Goal: Contribute content

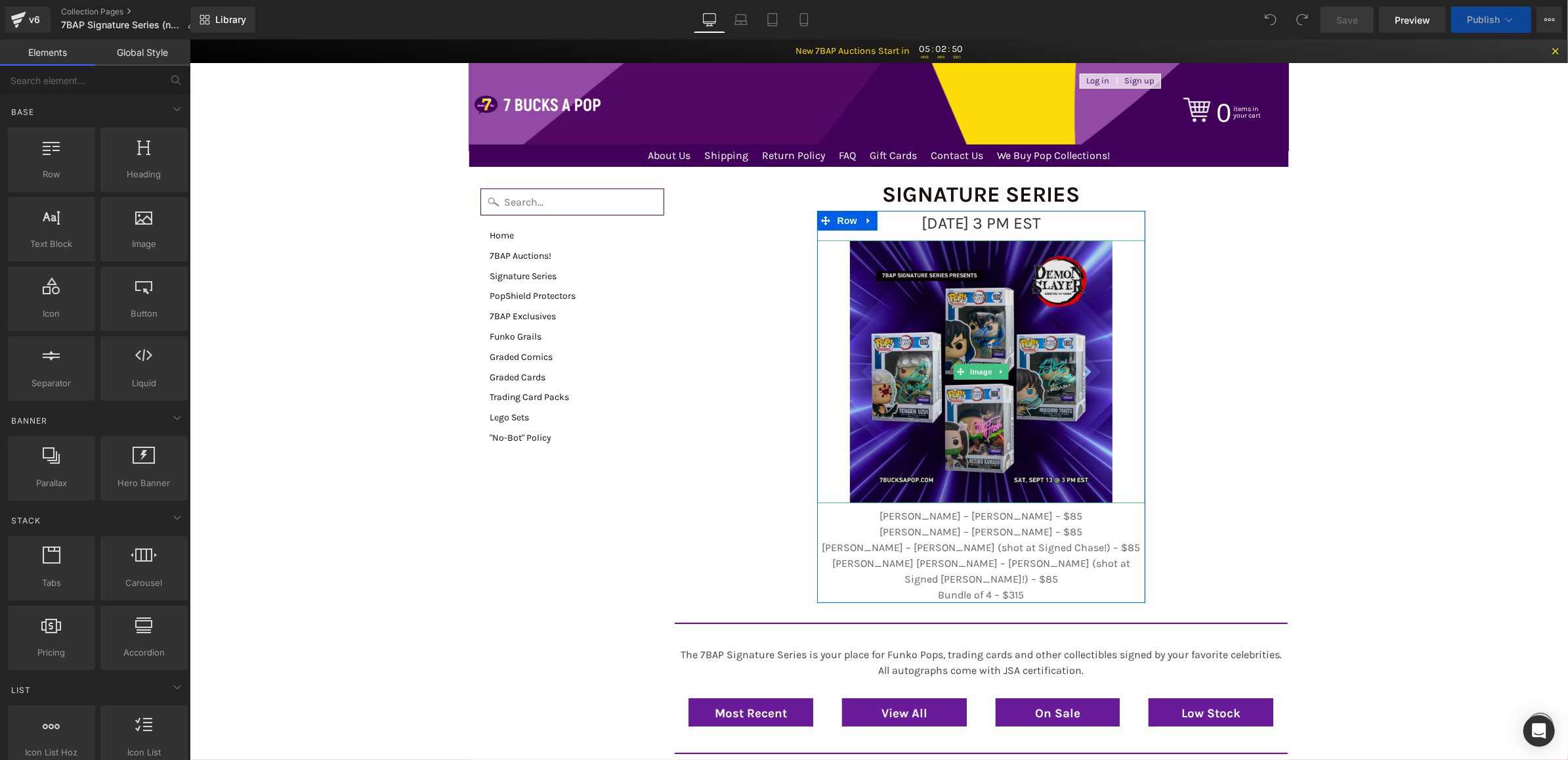
click at [931, 285] on img at bounding box center [981, 371] width 263 height 263
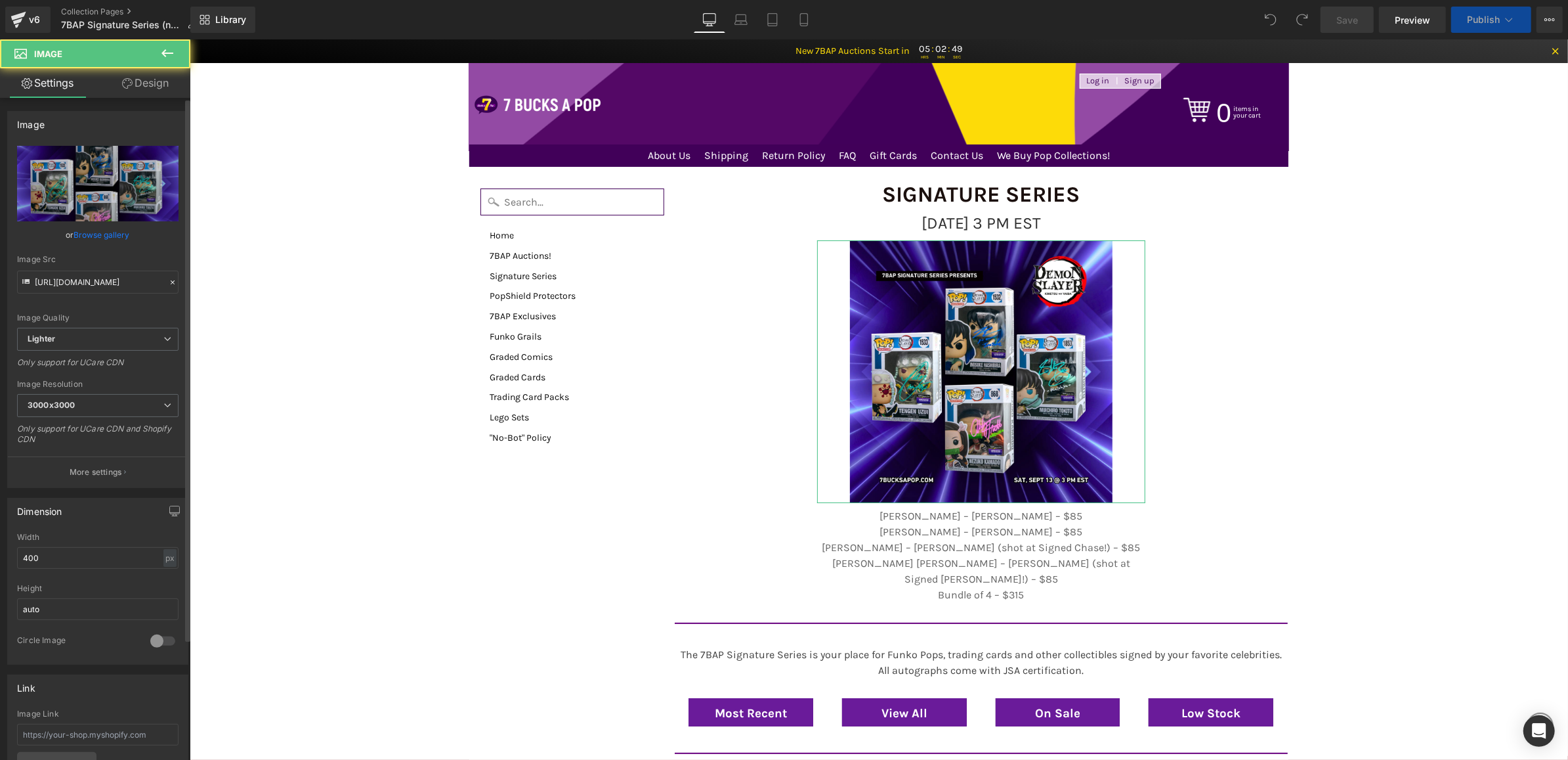
click at [100, 242] on link "Browse gallery" at bounding box center [102, 235] width 56 height 23
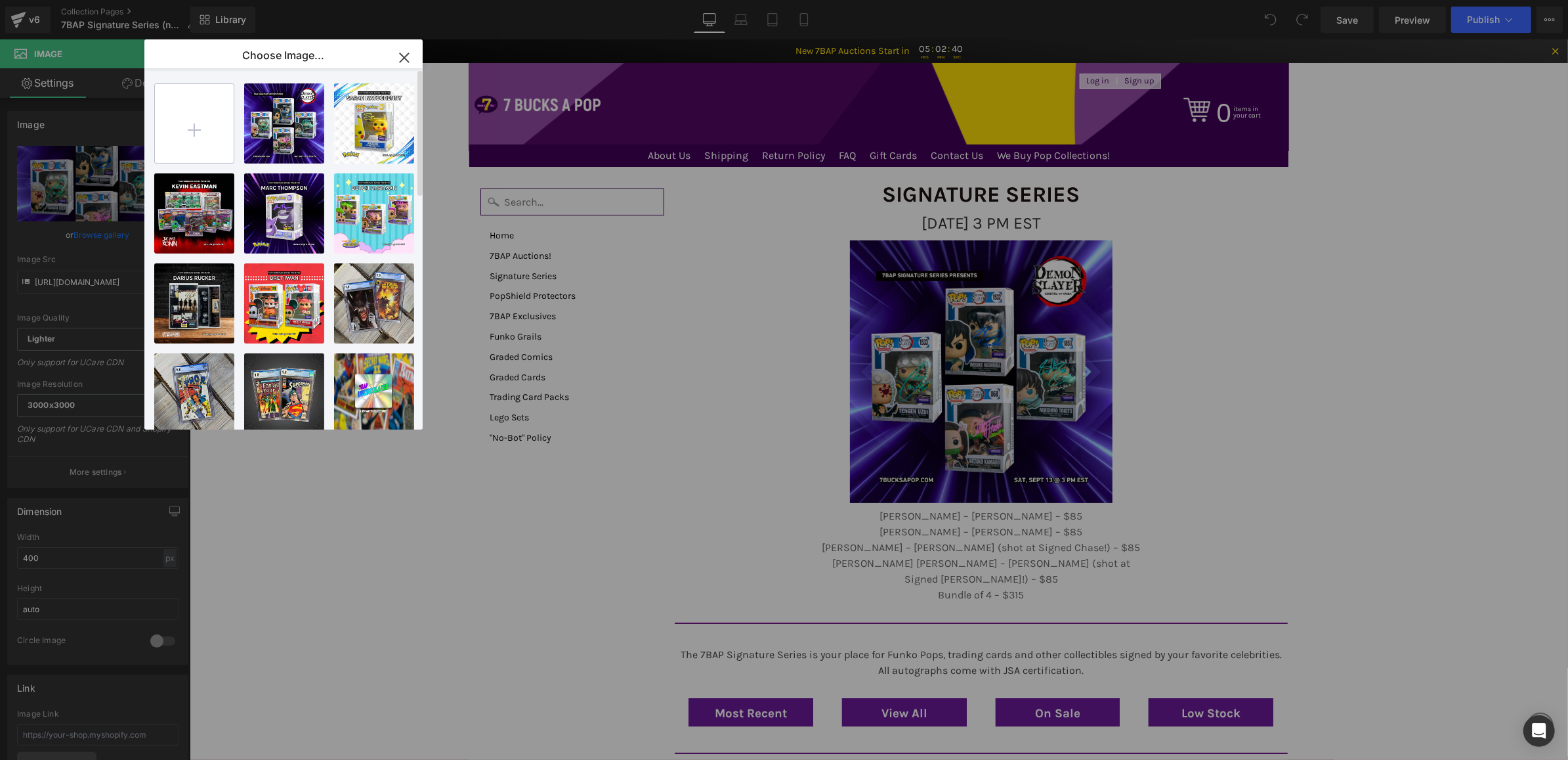
type input "C:\fakepath\9_16_SS_Web.png"
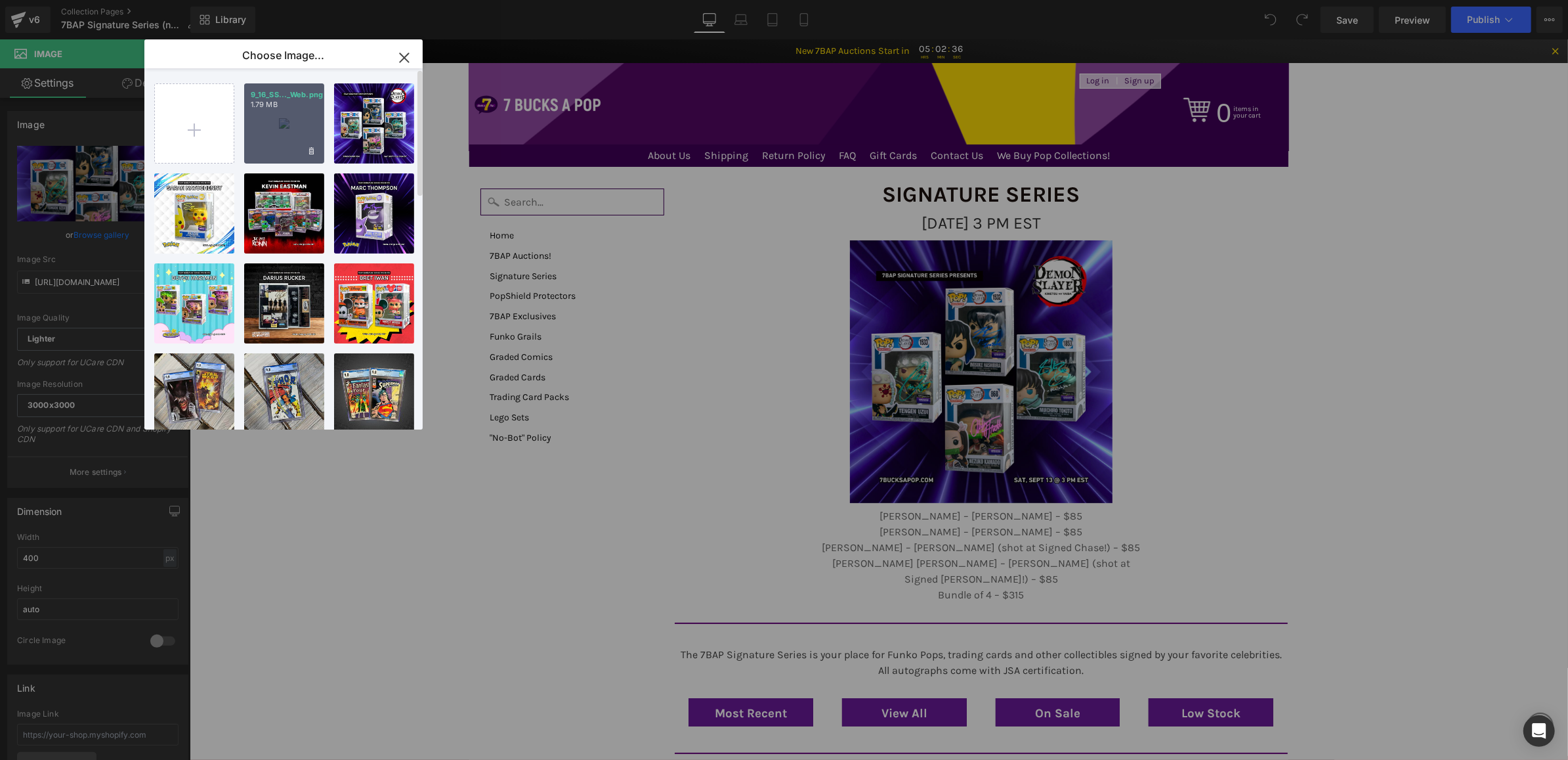
click at [283, 139] on div "9_16_SS..._Web.png 1.79 MB" at bounding box center [284, 123] width 80 height 80
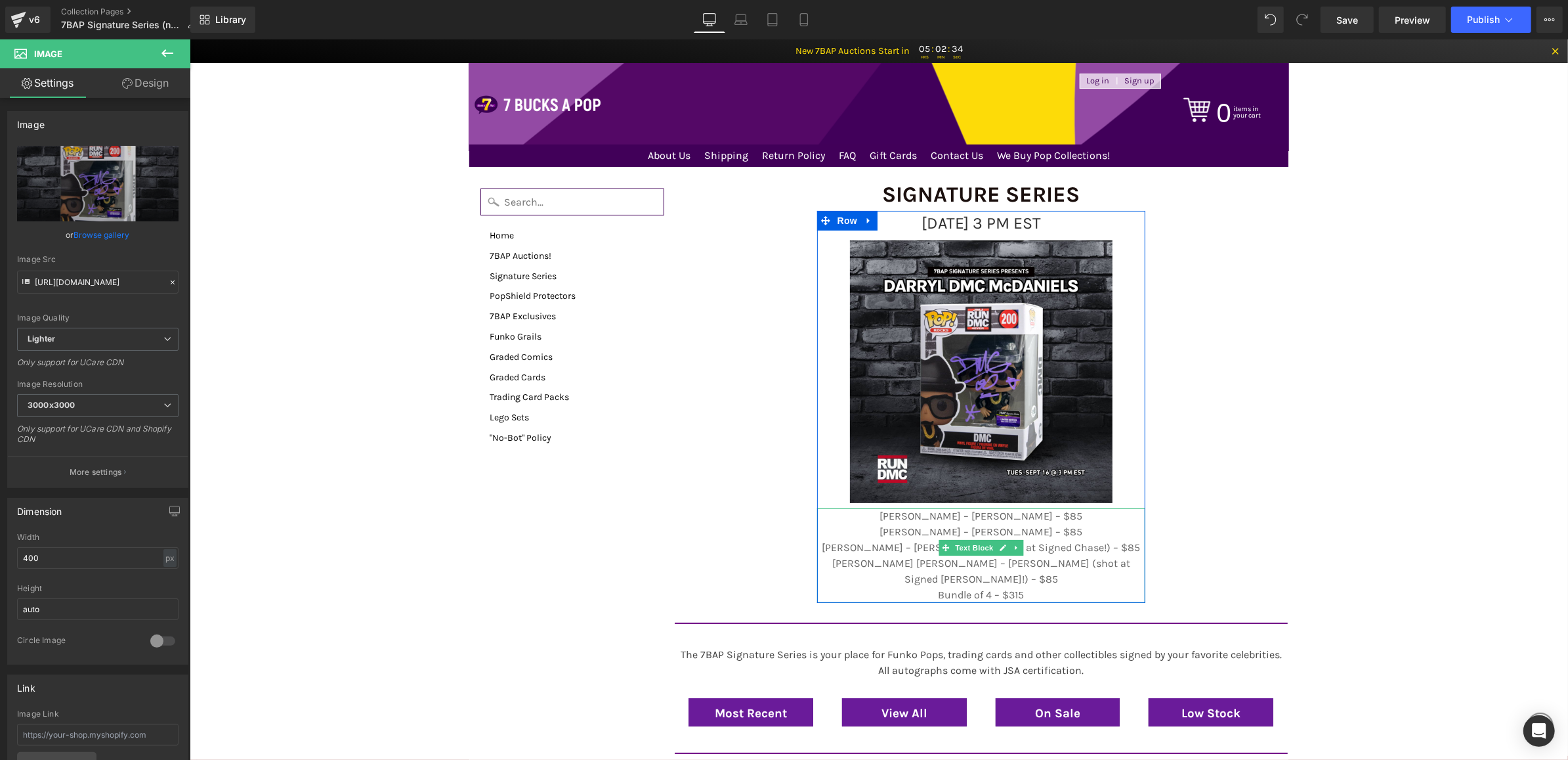
click at [999, 538] on p "[PERSON_NAME] – [PERSON_NAME] – $85" at bounding box center [981, 531] width 329 height 16
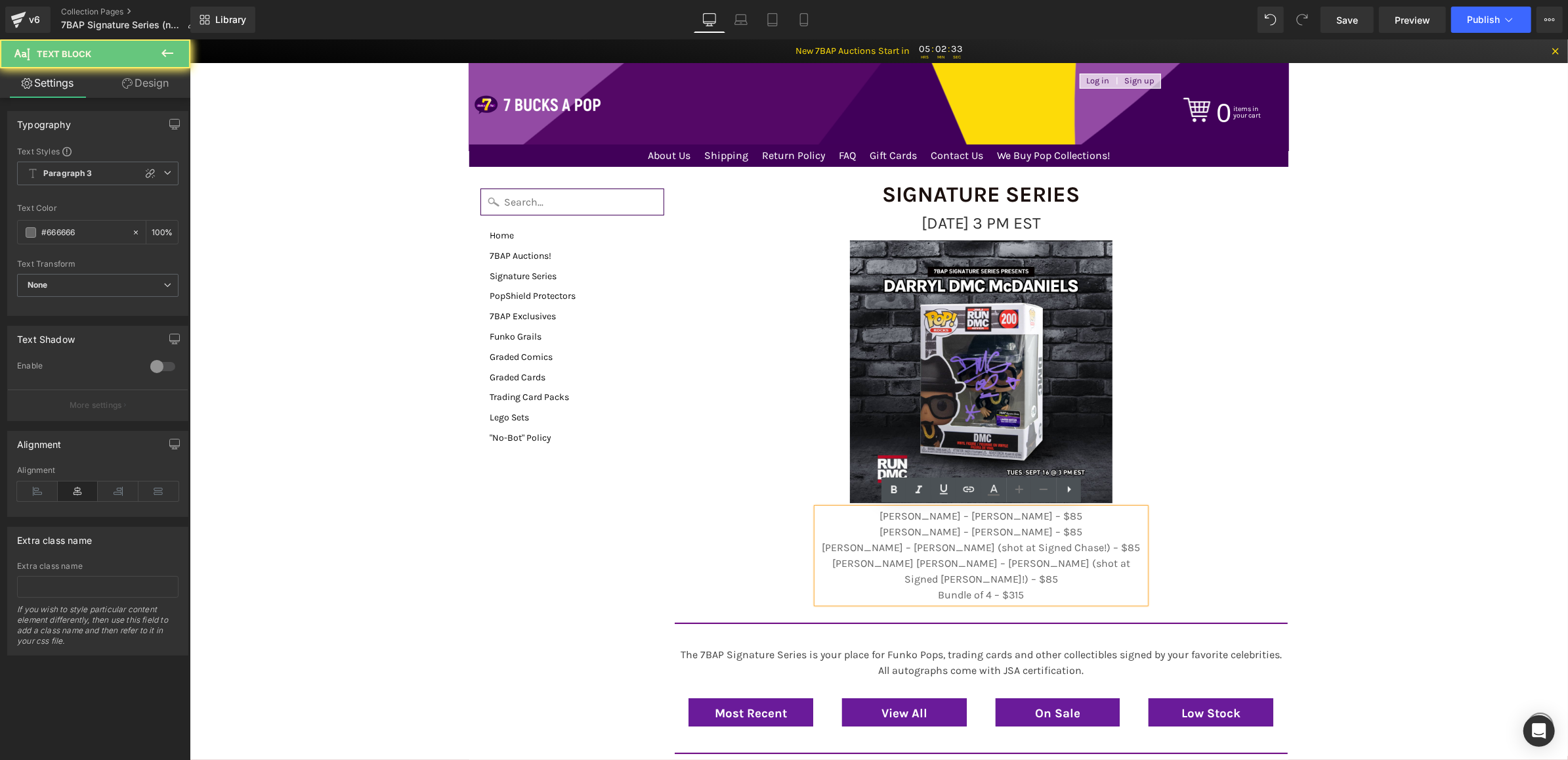
click at [1032, 530] on p "[PERSON_NAME] – [PERSON_NAME] – $85" at bounding box center [981, 531] width 329 height 16
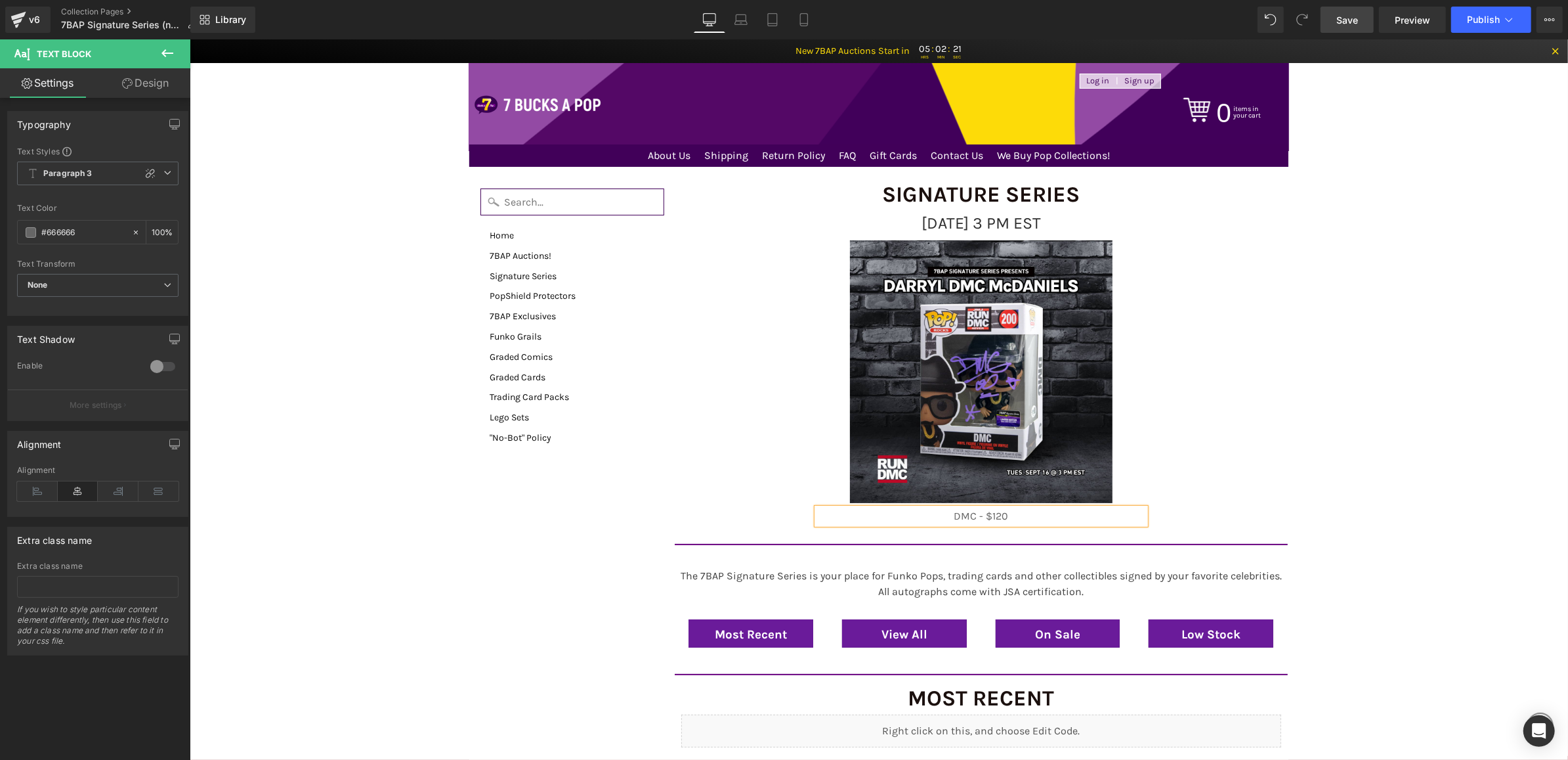
drag, startPoint x: 1366, startPoint y: 19, endPoint x: 837, endPoint y: 277, distance: 588.6
click at [1366, 19] on link "Save" at bounding box center [1347, 19] width 53 height 27
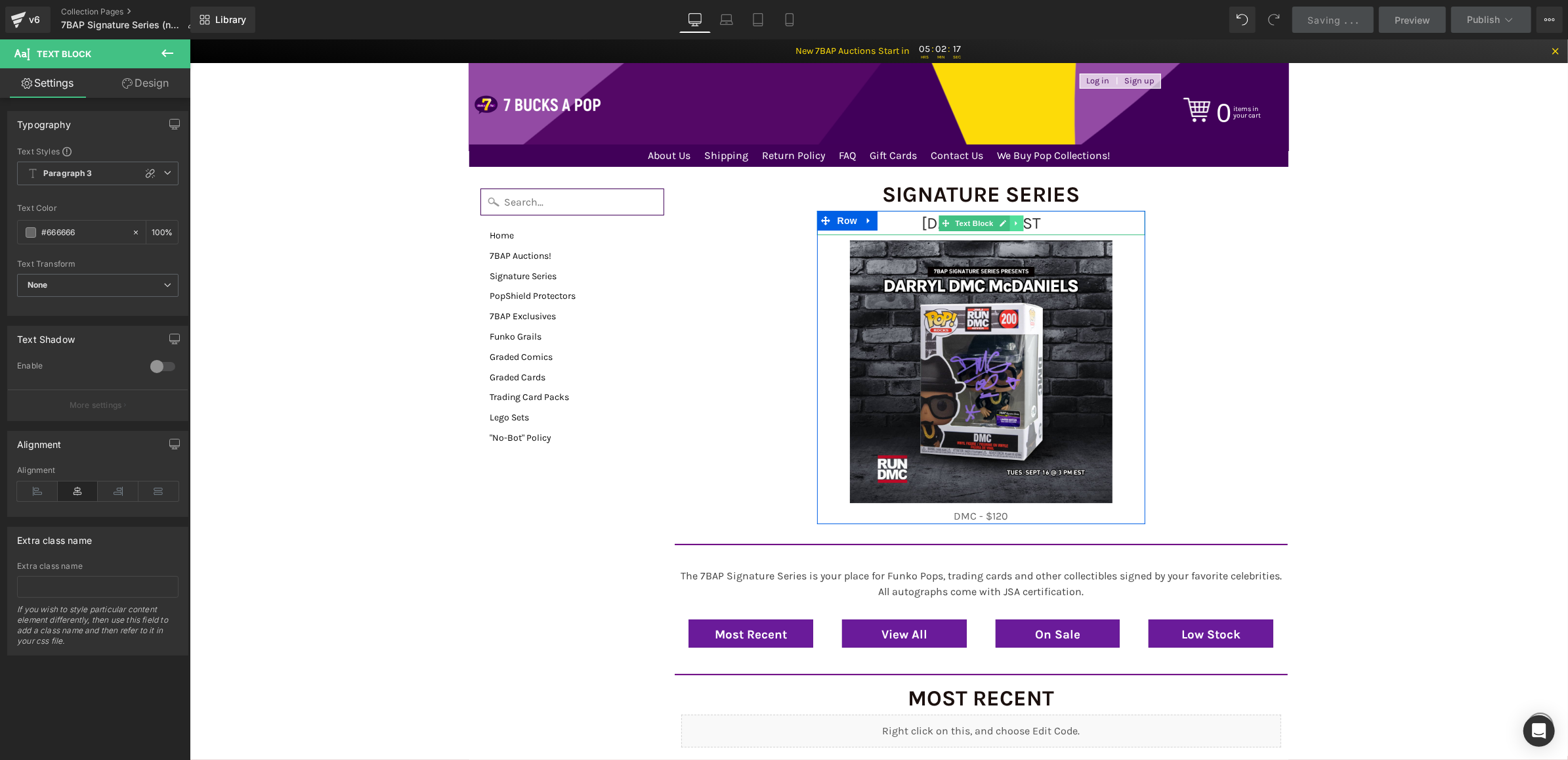
click at [1016, 227] on link at bounding box center [1015, 222] width 14 height 16
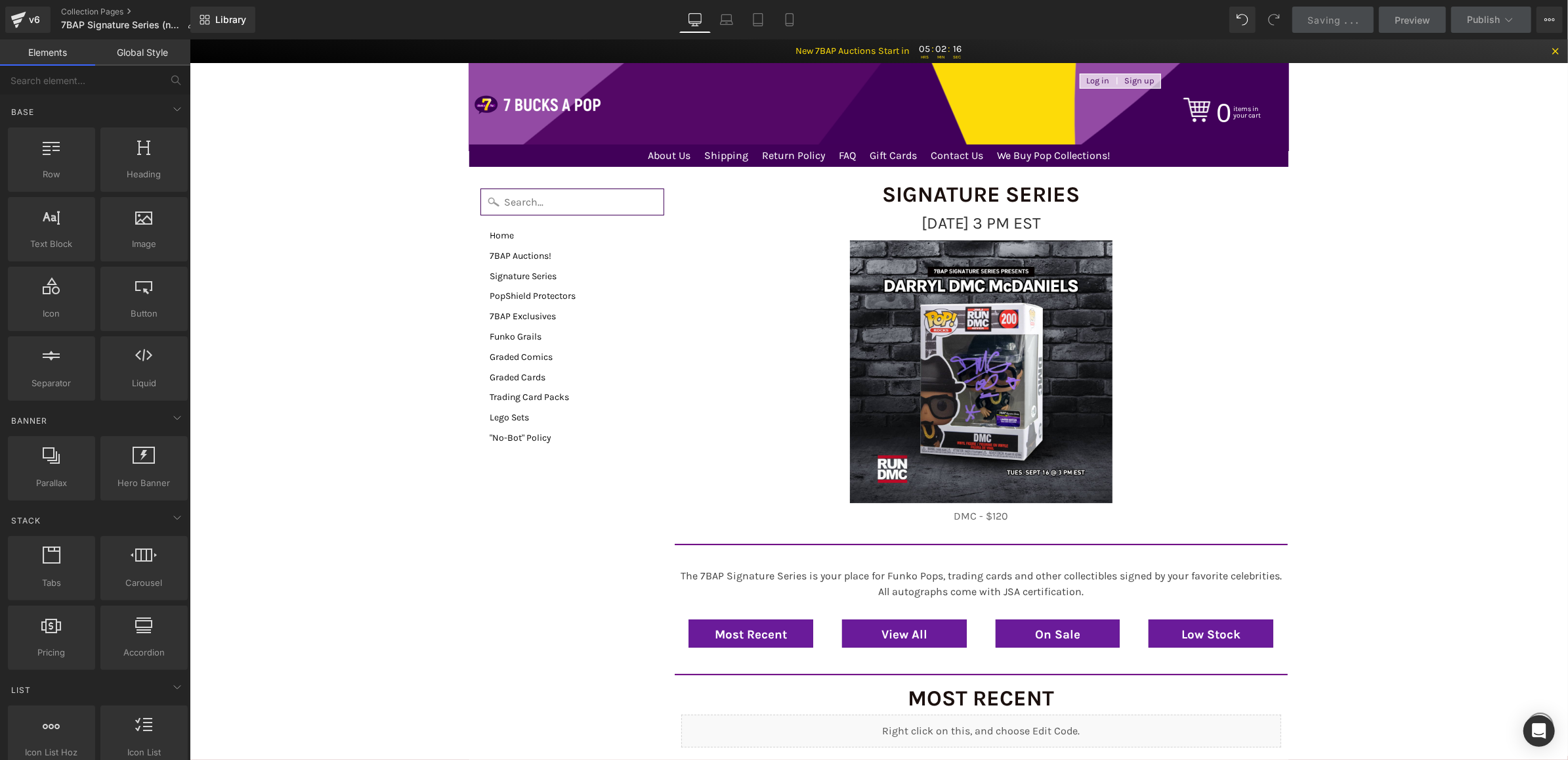
click at [921, 223] on span "[DATE] 3 PM EST" at bounding box center [981, 222] width 120 height 19
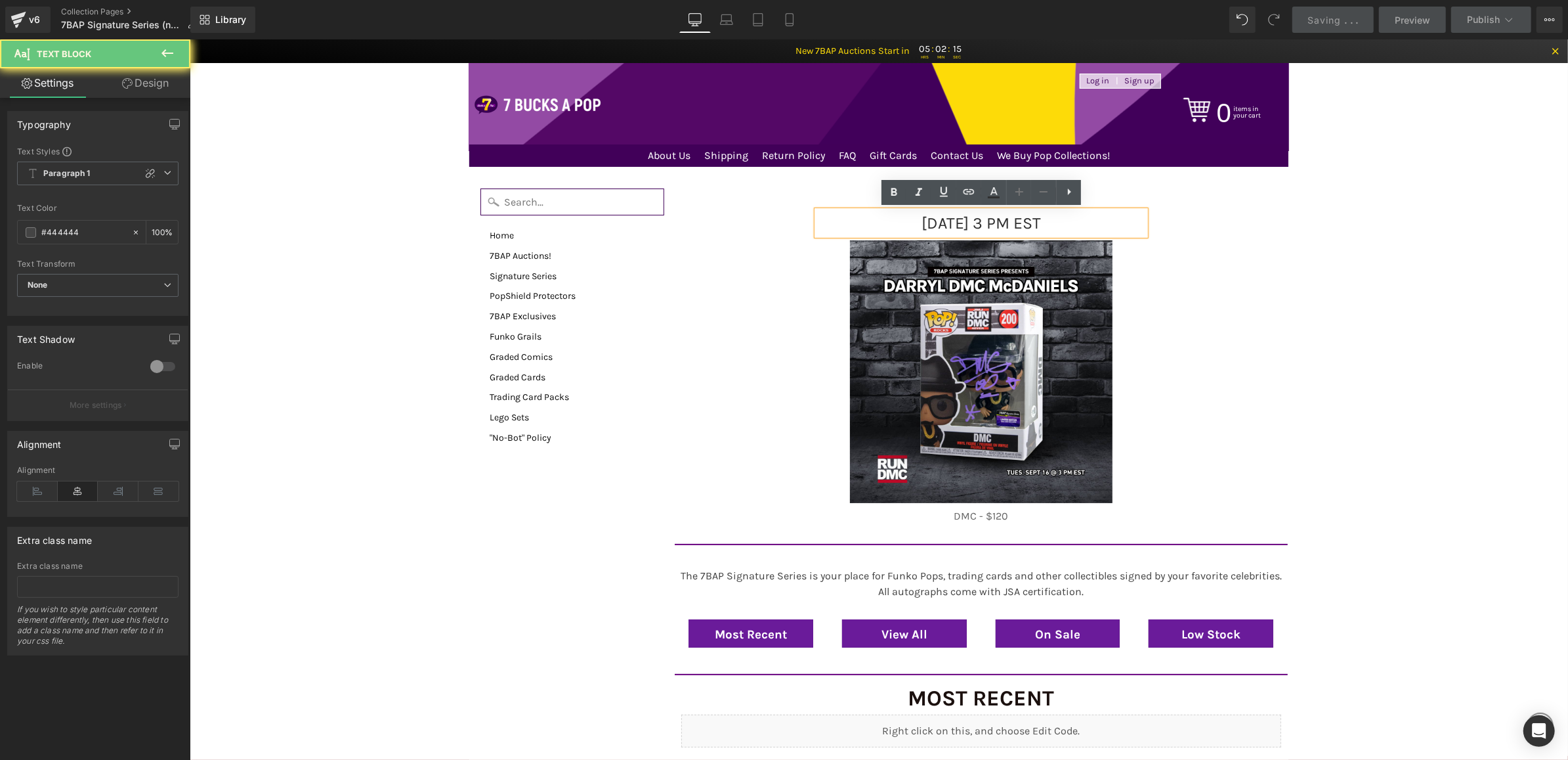
click at [921, 223] on span "[DATE] 3 PM EST" at bounding box center [981, 222] width 120 height 19
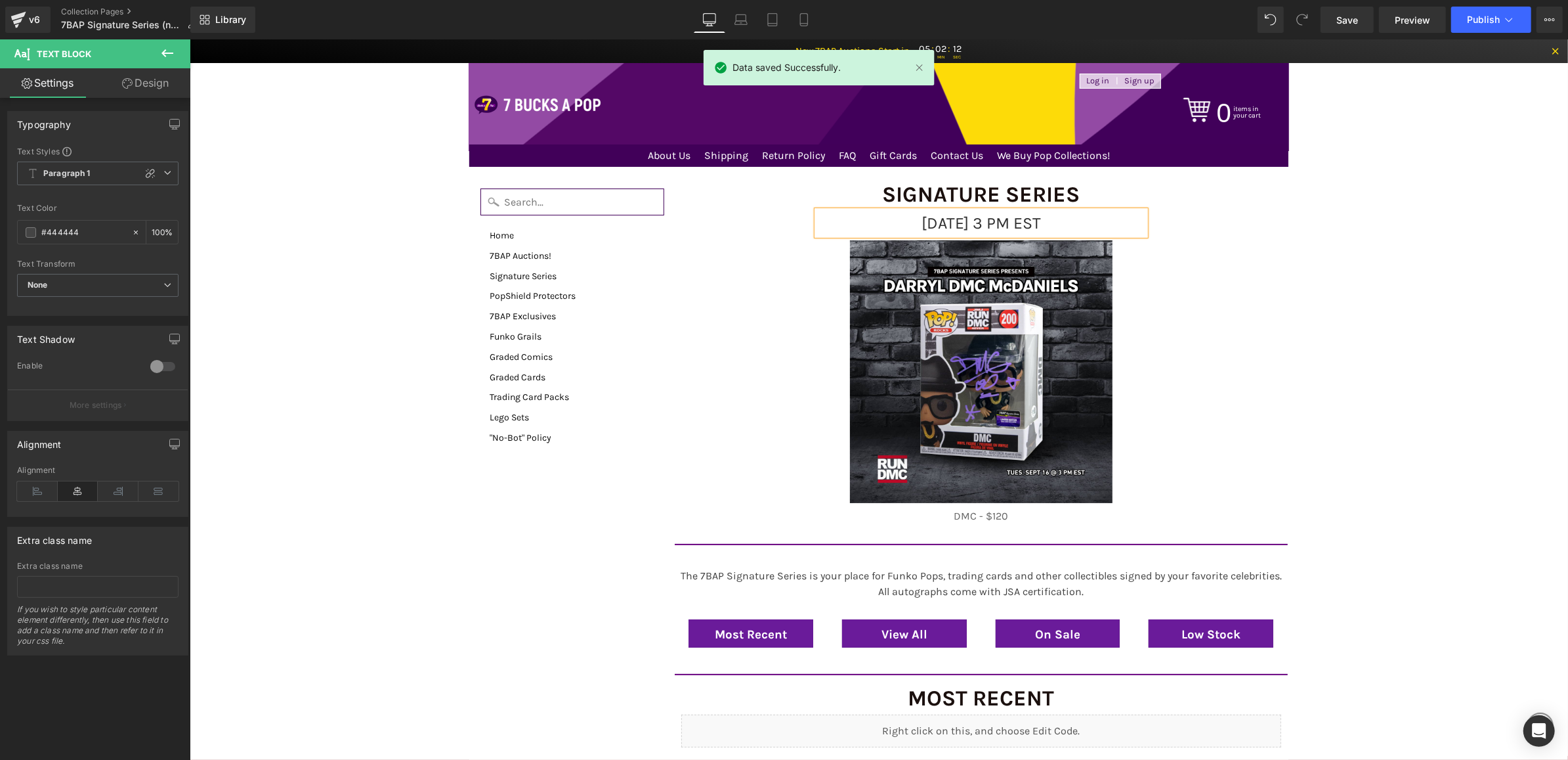
click at [1011, 220] on span "[DATE] 3 PM EST" at bounding box center [981, 222] width 120 height 19
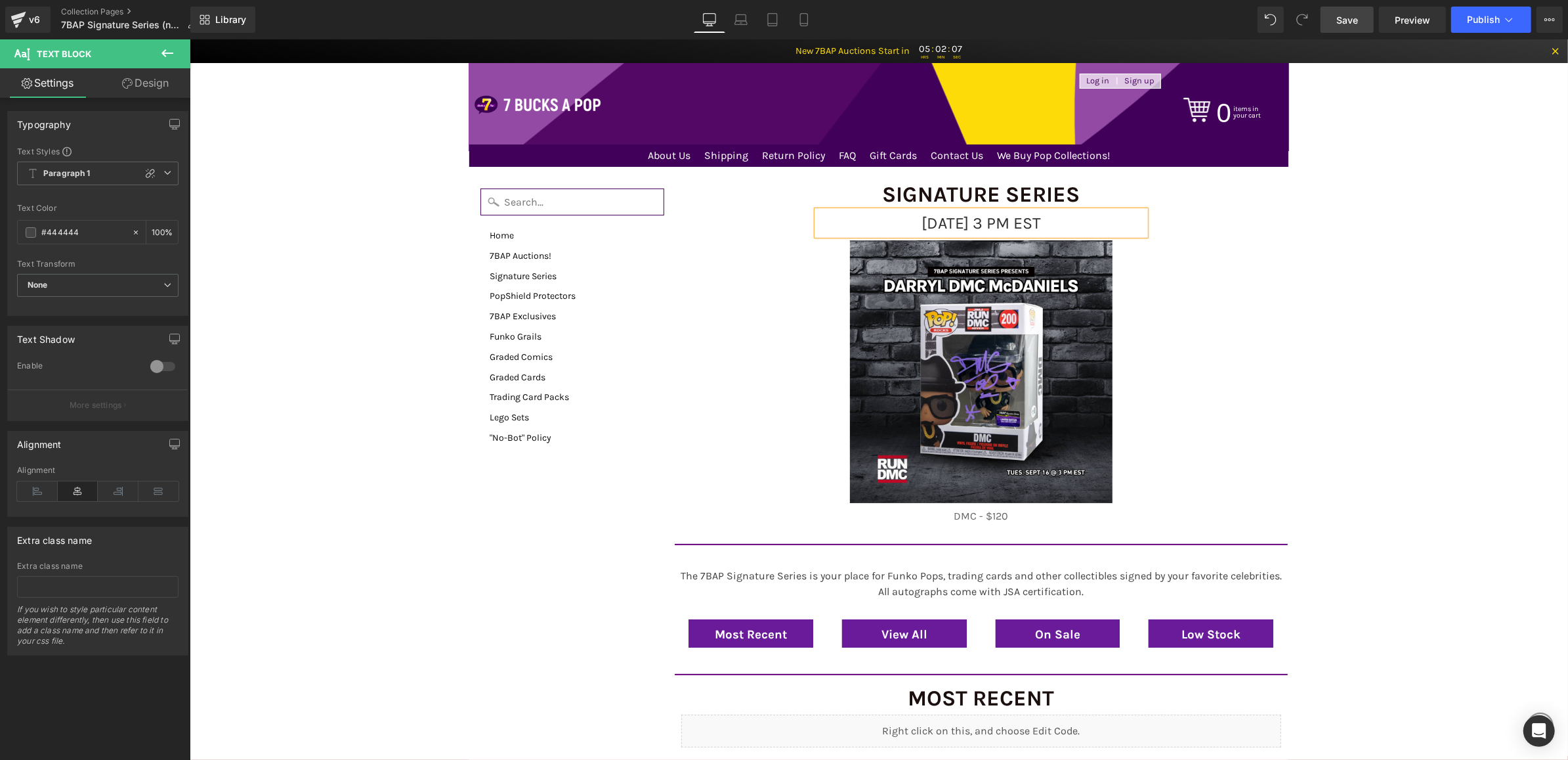
click at [1350, 26] on span "Save" at bounding box center [1347, 19] width 22 height 14
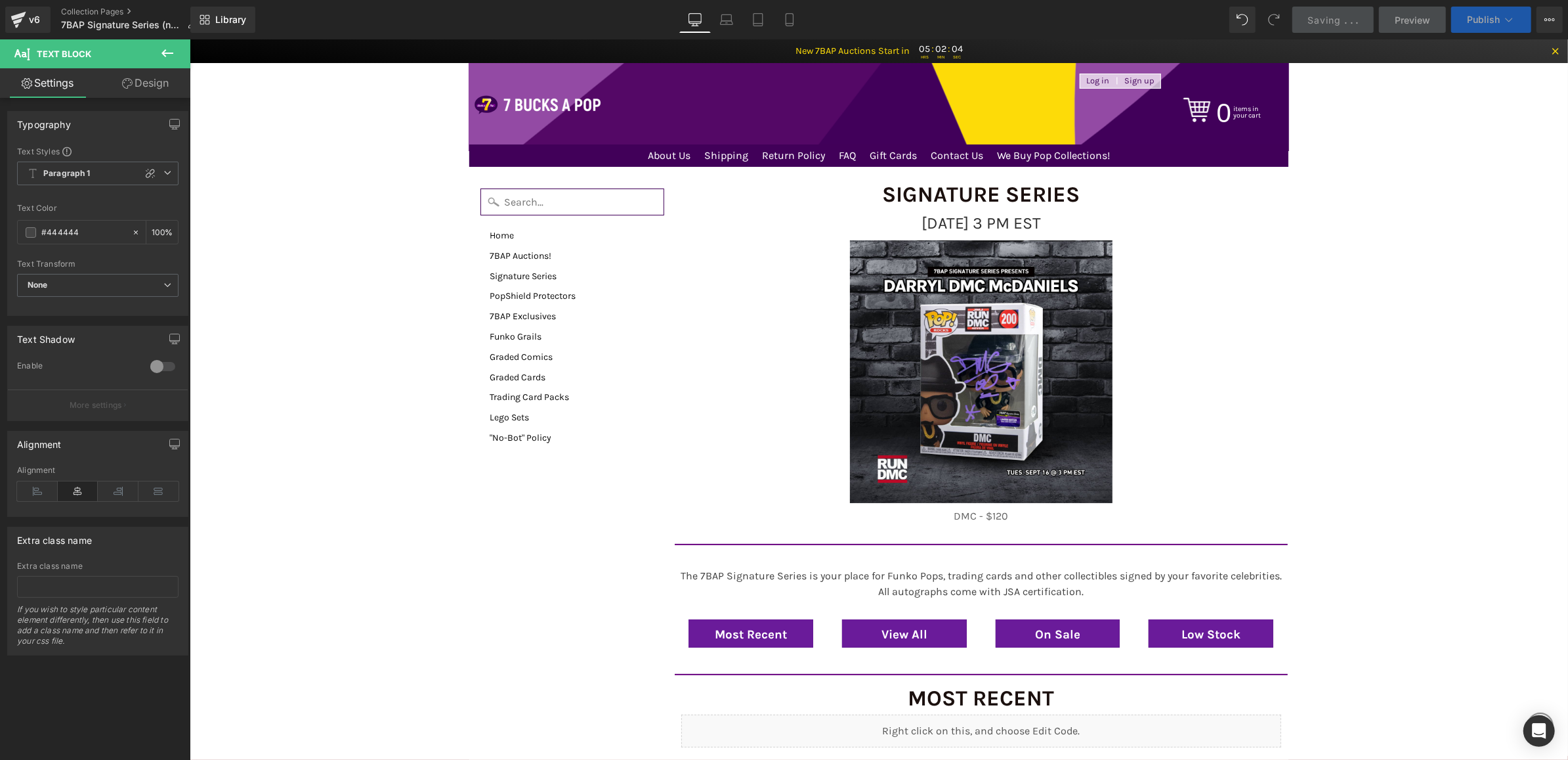
click at [1459, 18] on button "Publish" at bounding box center [1491, 19] width 80 height 27
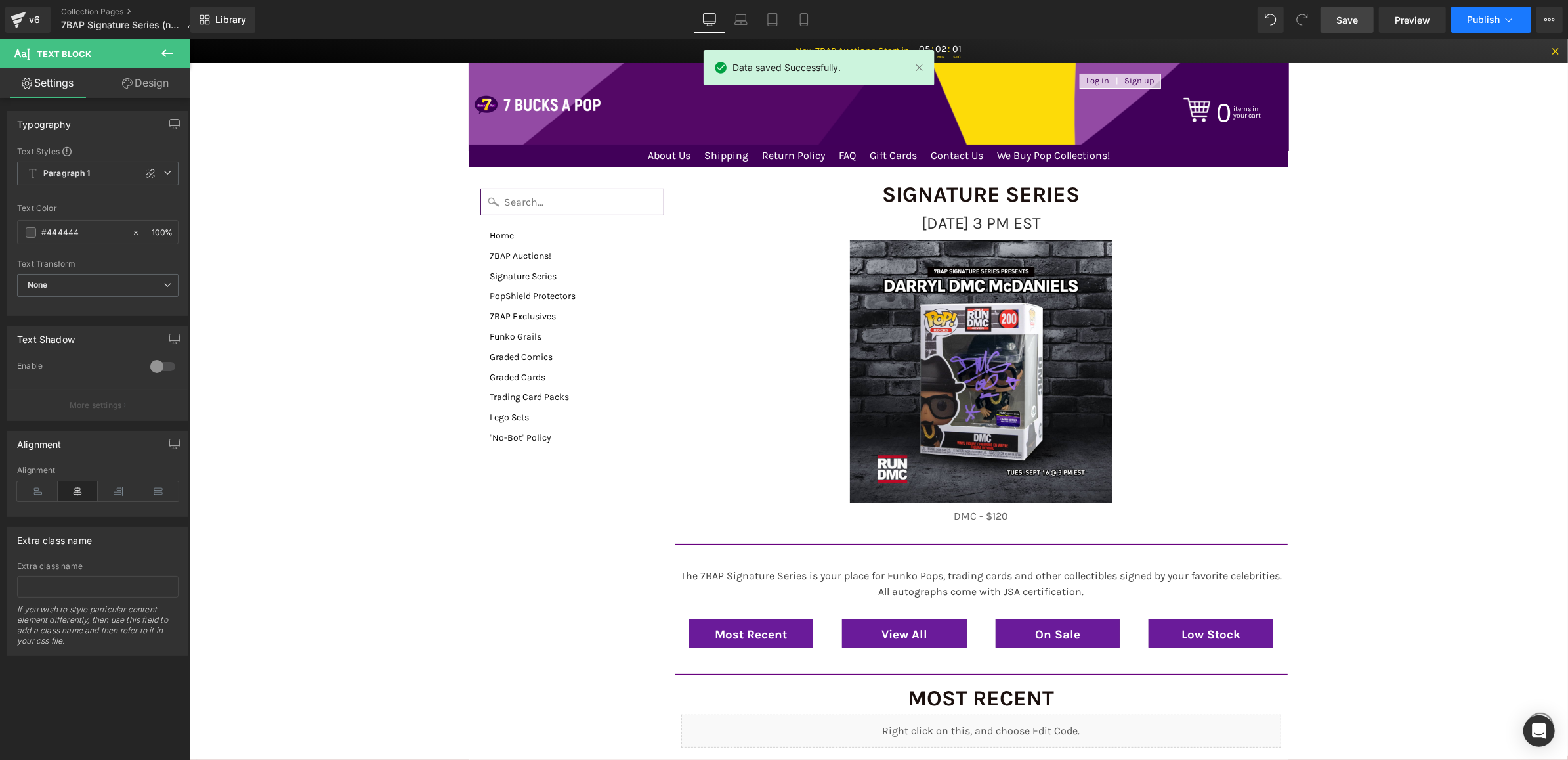
click at [1464, 11] on button "Publish" at bounding box center [1491, 19] width 80 height 27
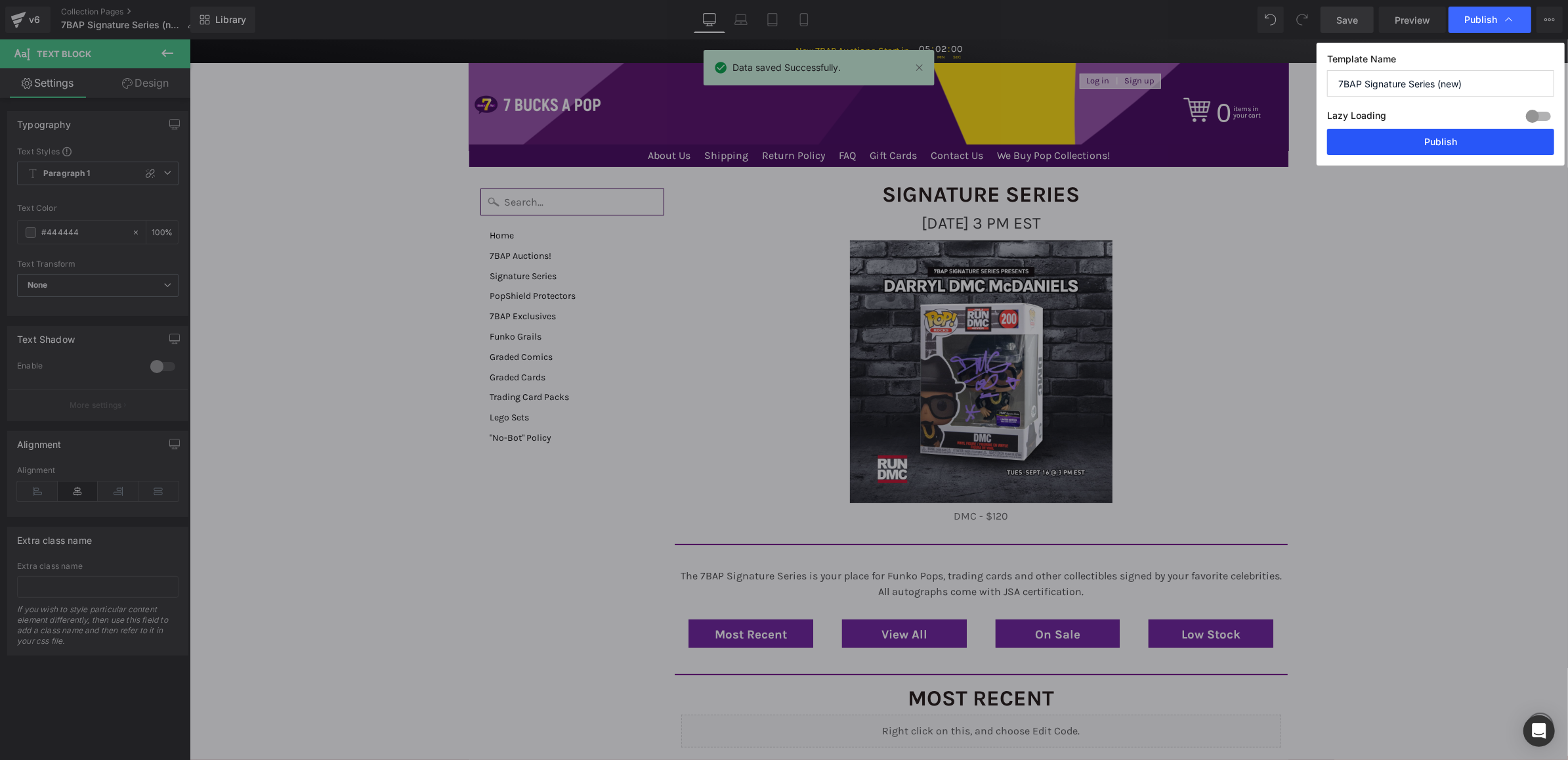
click at [1397, 151] on button "Publish" at bounding box center [1440, 141] width 227 height 27
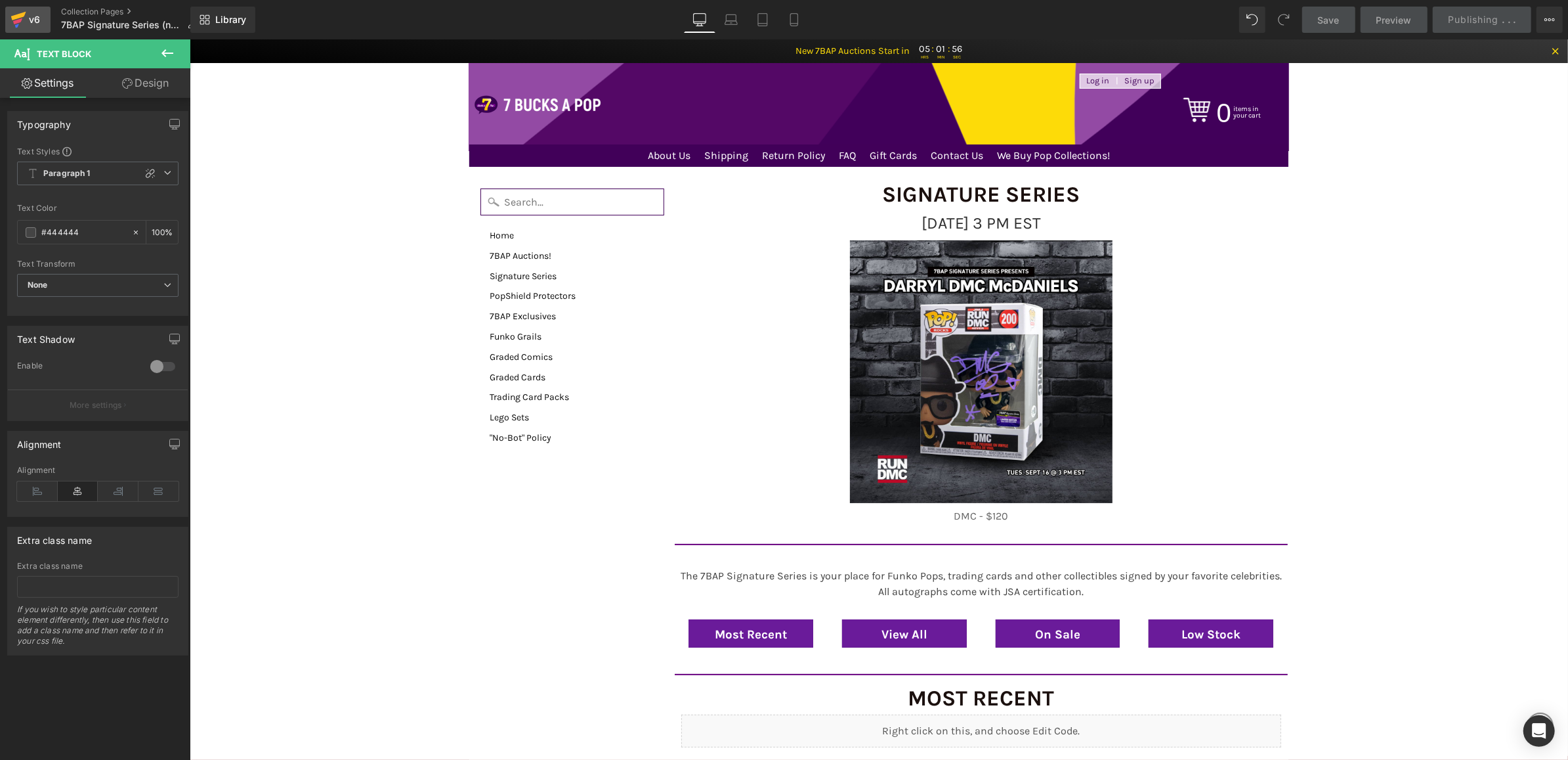
click at [27, 17] on div "v6" at bounding box center [34, 20] width 16 height 17
